Goal: Task Accomplishment & Management: Manage account settings

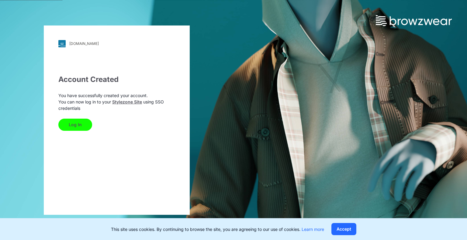
click at [82, 130] on button "Log In" at bounding box center [75, 125] width 34 height 12
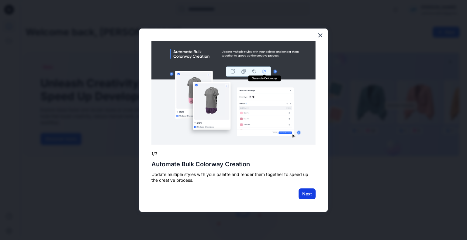
click at [310, 194] on button "Next" at bounding box center [306, 194] width 17 height 11
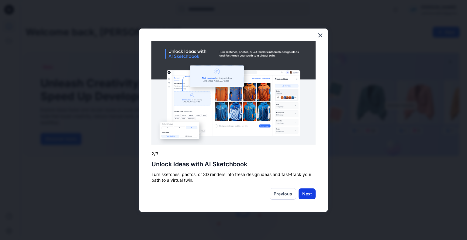
click at [310, 190] on button "Next" at bounding box center [306, 194] width 17 height 11
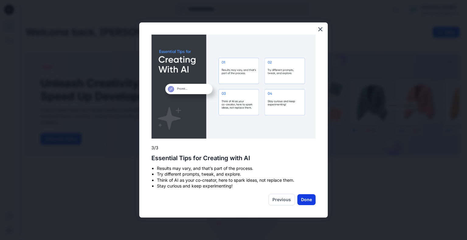
click at [309, 198] on button "Done" at bounding box center [306, 199] width 18 height 11
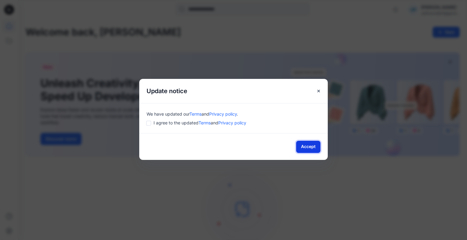
click at [311, 147] on button "Accept" at bounding box center [308, 147] width 24 height 12
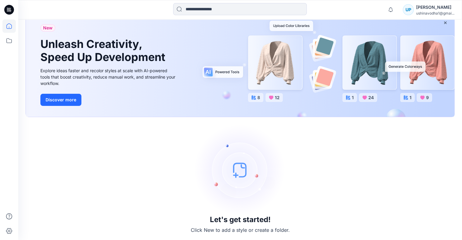
scroll to position [40, 0]
